Goal: Task Accomplishment & Management: Manage account settings

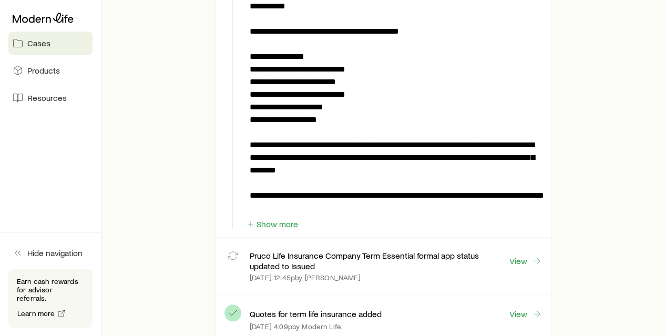
scroll to position [405, 0]
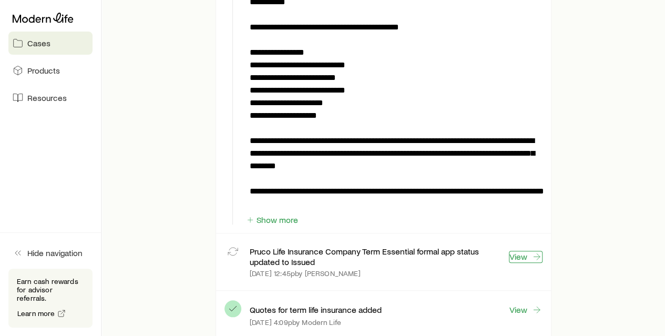
click at [527, 252] on link "View" at bounding box center [526, 257] width 34 height 12
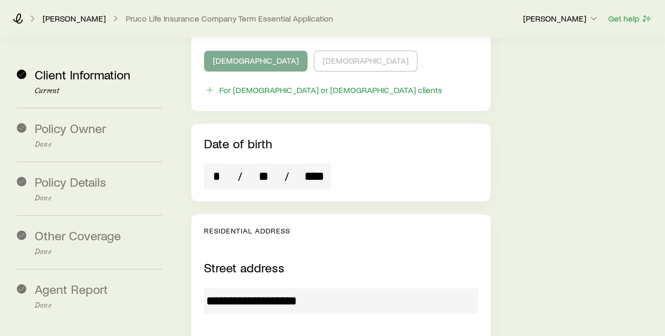
scroll to position [541, 0]
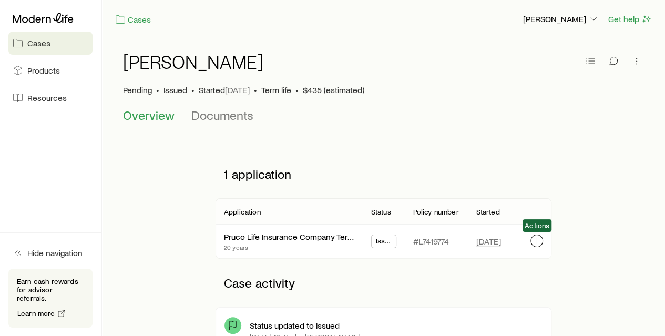
click at [543, 241] on button "button" at bounding box center [537, 241] width 13 height 13
click at [232, 112] on span "Documents" at bounding box center [222, 115] width 62 height 15
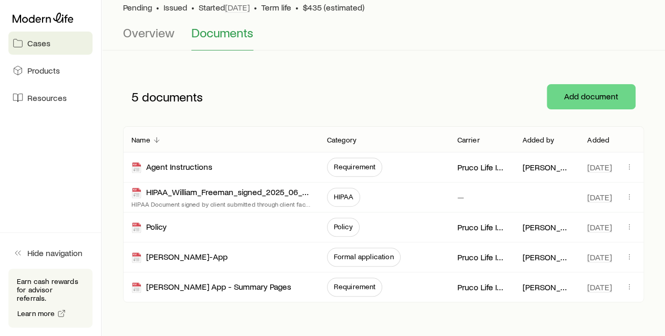
scroll to position [82, 0]
click at [363, 161] on span "Requirement" at bounding box center [355, 167] width 56 height 19
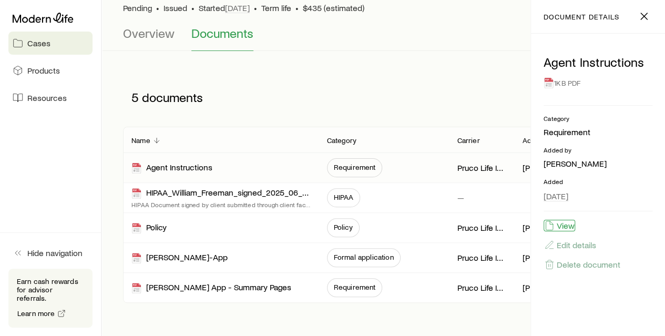
click at [556, 230] on button "View" at bounding box center [560, 226] width 32 height 12
click at [369, 69] on div "5 documents Add document" at bounding box center [383, 97] width 521 height 59
click at [637, 21] on span at bounding box center [644, 19] width 17 height 10
click at [640, 25] on span "Close" at bounding box center [644, 17] width 17 height 18
click at [644, 15] on icon "button" at bounding box center [644, 16] width 13 height 13
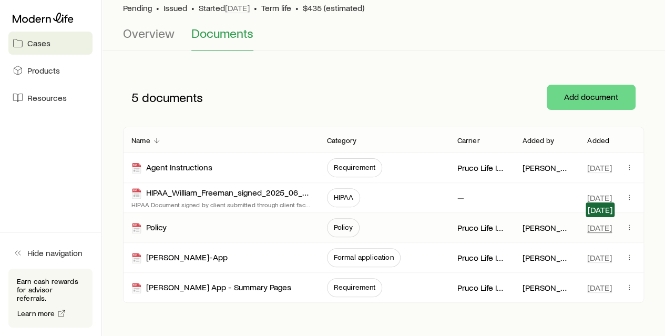
click at [593, 227] on span "[DATE]" at bounding box center [600, 228] width 25 height 11
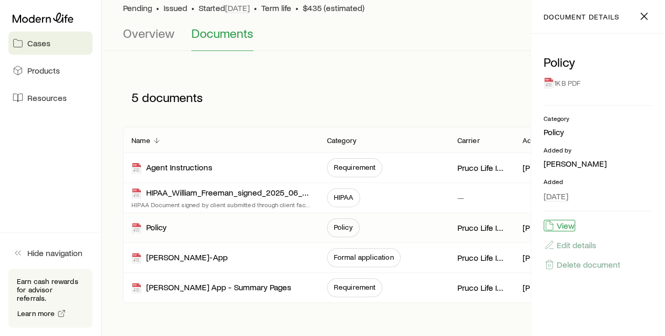
click at [565, 221] on button "View" at bounding box center [560, 226] width 32 height 12
